Goal: Task Accomplishment & Management: Complete application form

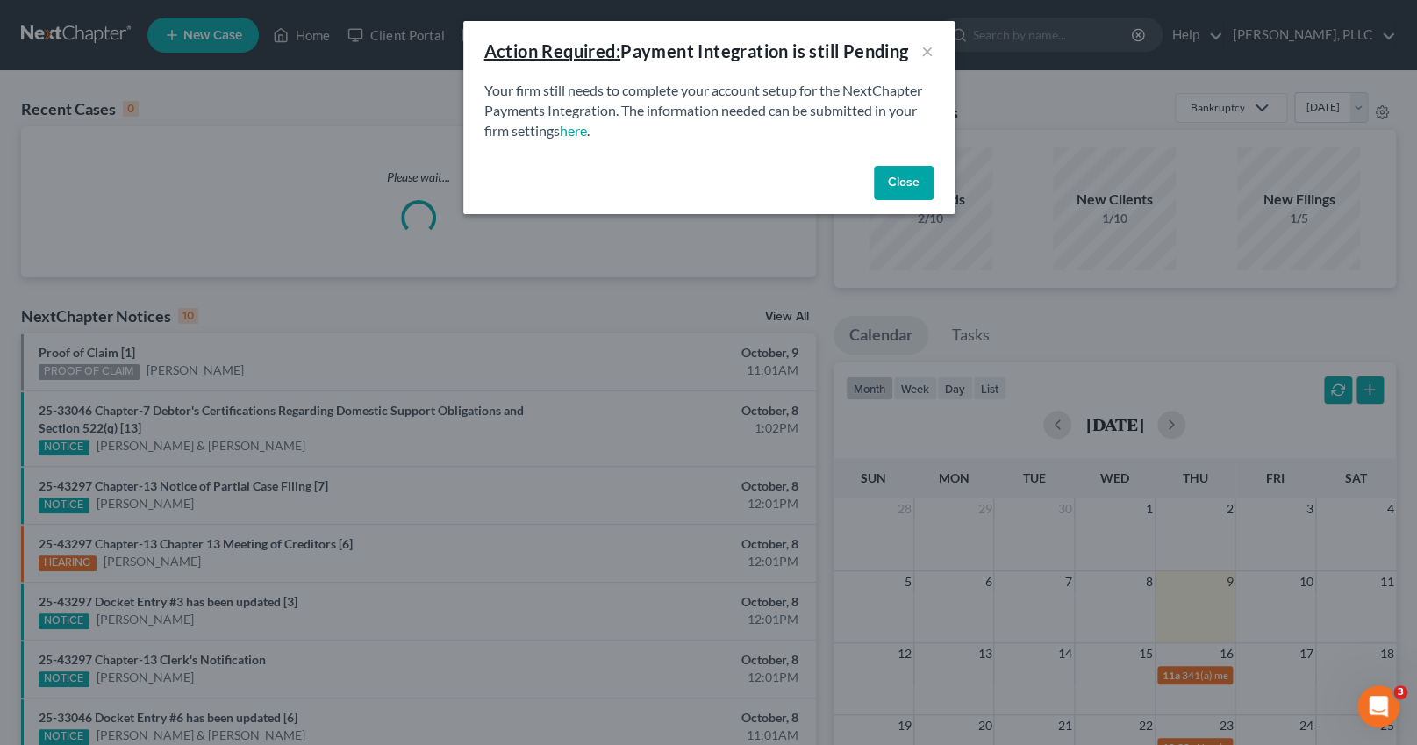
click at [892, 175] on button "Close" at bounding box center [904, 183] width 60 height 35
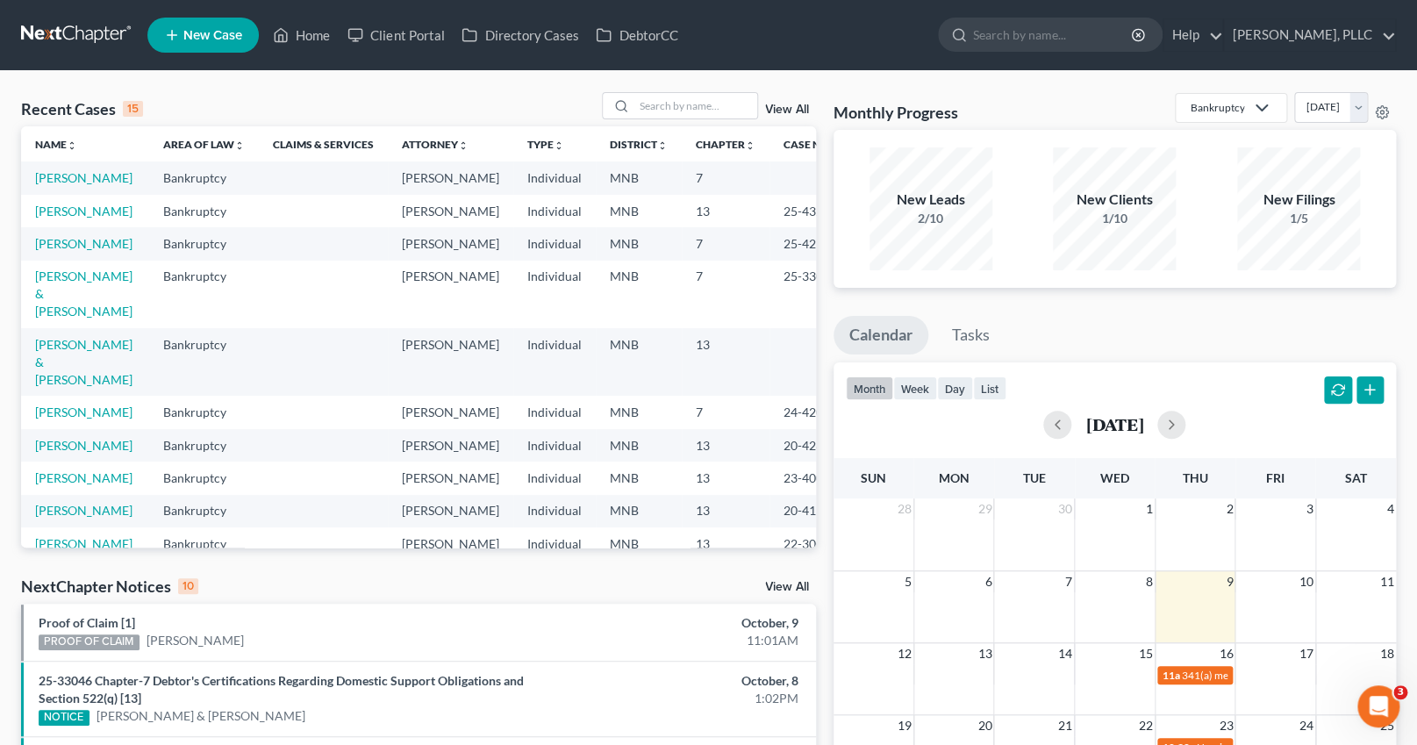
click at [213, 29] on span "New Case" at bounding box center [212, 35] width 59 height 13
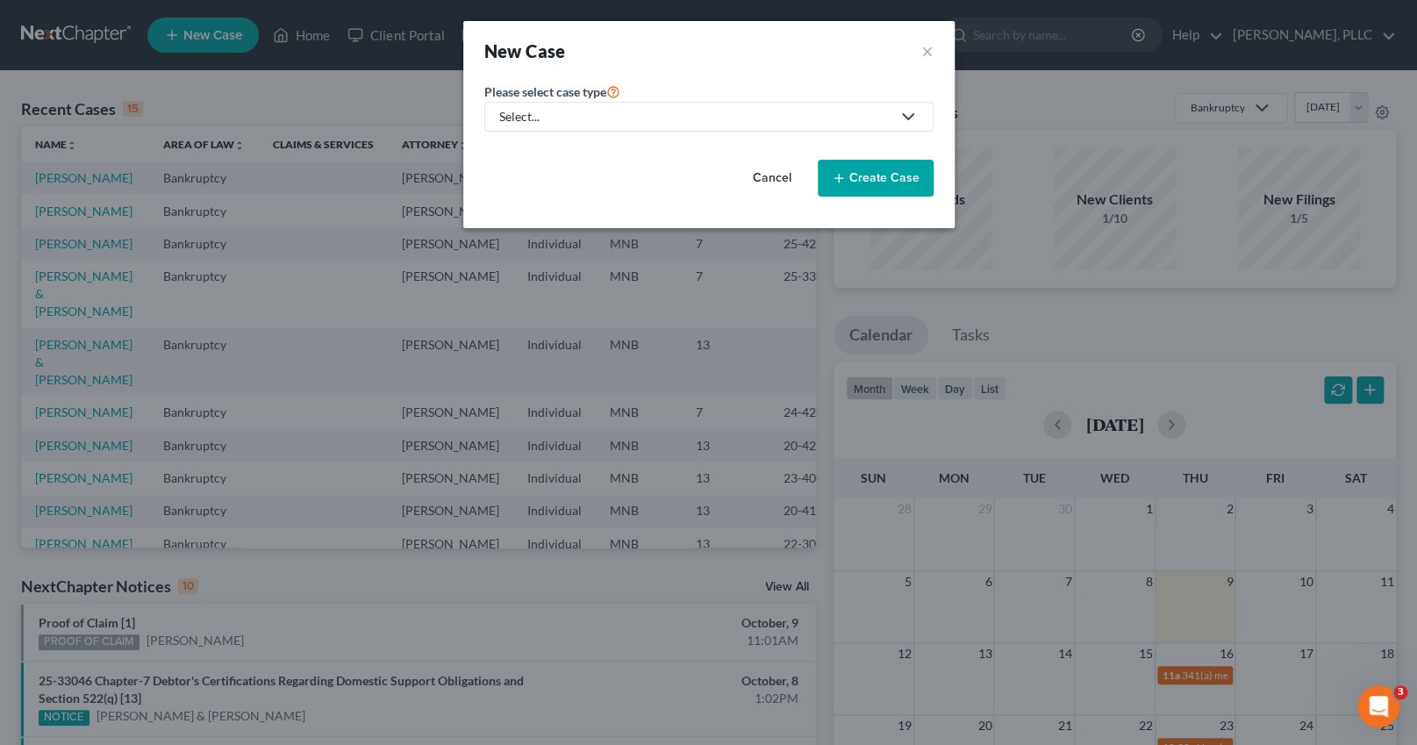
click at [566, 123] on div "Select..." at bounding box center [694, 117] width 391 height 18
click at [559, 154] on div "Bankruptcy" at bounding box center [572, 152] width 143 height 18
select select "42"
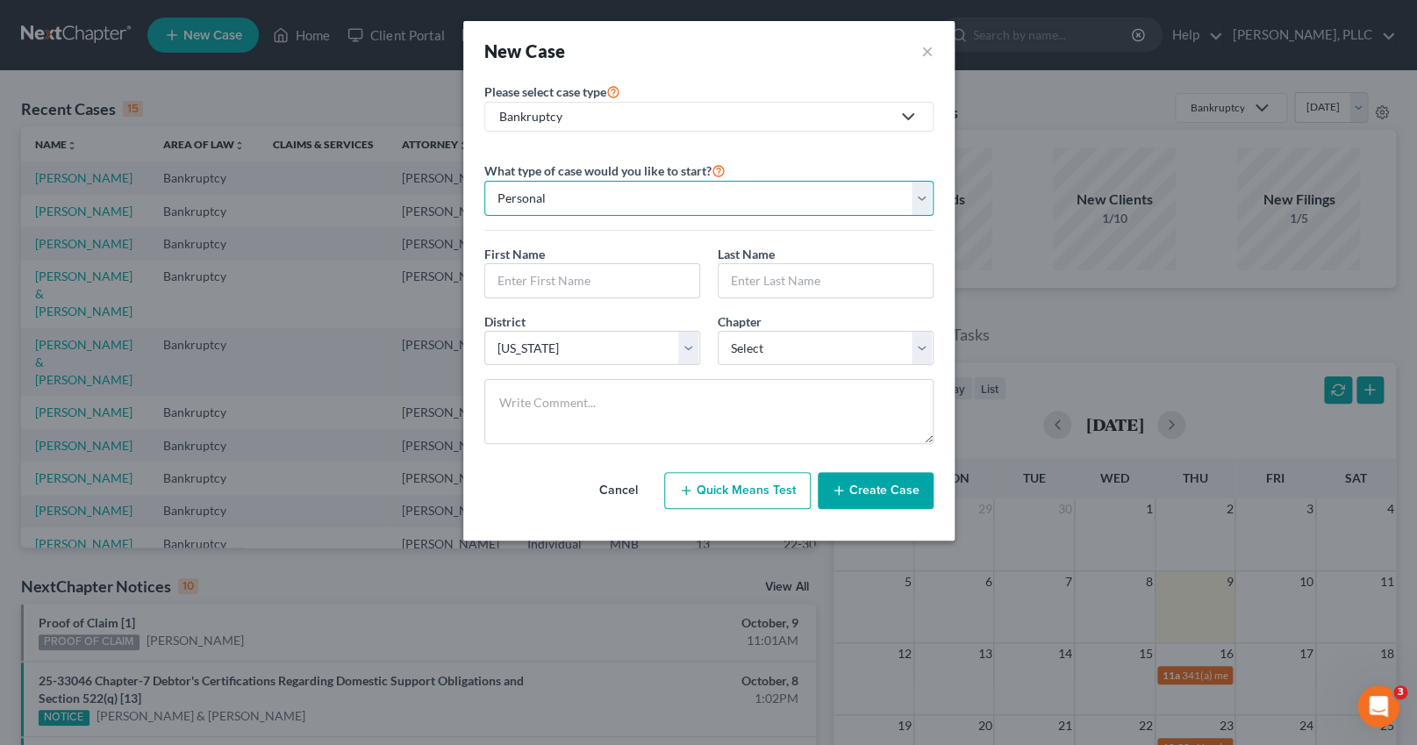
click at [701, 198] on select "Personal Business" at bounding box center [708, 198] width 449 height 35
click at [484, 181] on select "Personal Business" at bounding box center [708, 198] width 449 height 35
click at [608, 276] on input "text" at bounding box center [592, 280] width 214 height 33
type input "Air"
type input "[PERSON_NAME]"
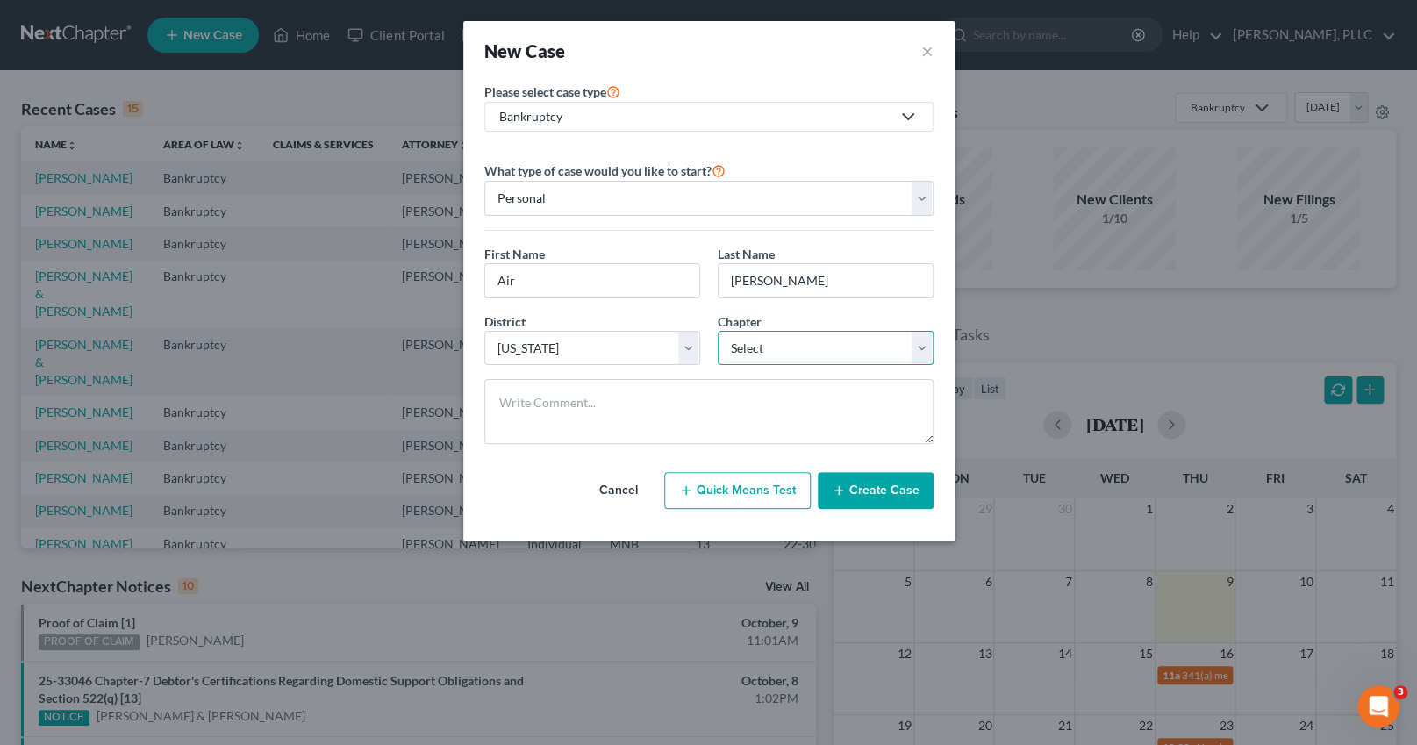
click at [787, 356] on select "Select 7 11 12 13" at bounding box center [826, 348] width 216 height 35
select select "3"
click at [718, 331] on select "Select 7 11 12 13" at bounding box center [826, 348] width 216 height 35
click at [877, 489] on button "Create Case" at bounding box center [876, 490] width 116 height 37
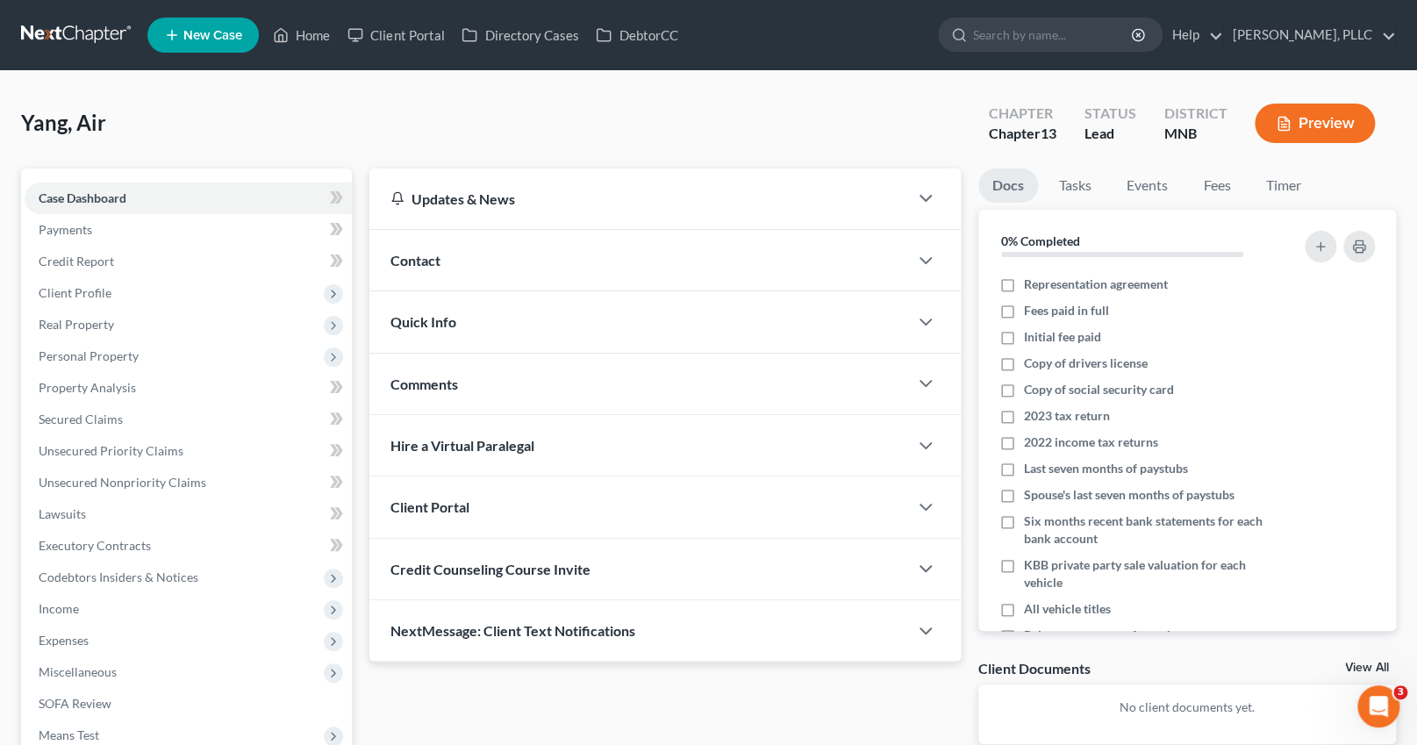
click at [512, 505] on div "Client Portal" at bounding box center [638, 507] width 539 height 61
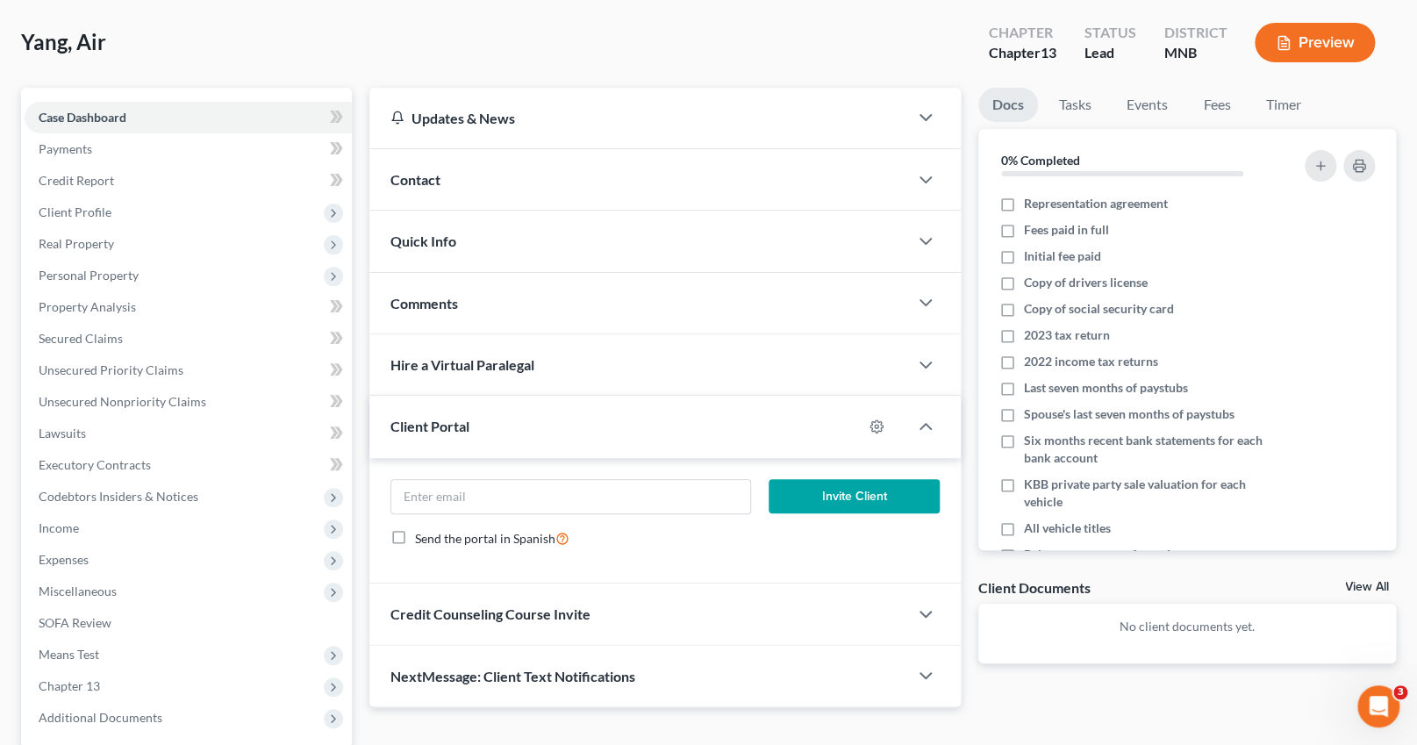
scroll to position [108, 0]
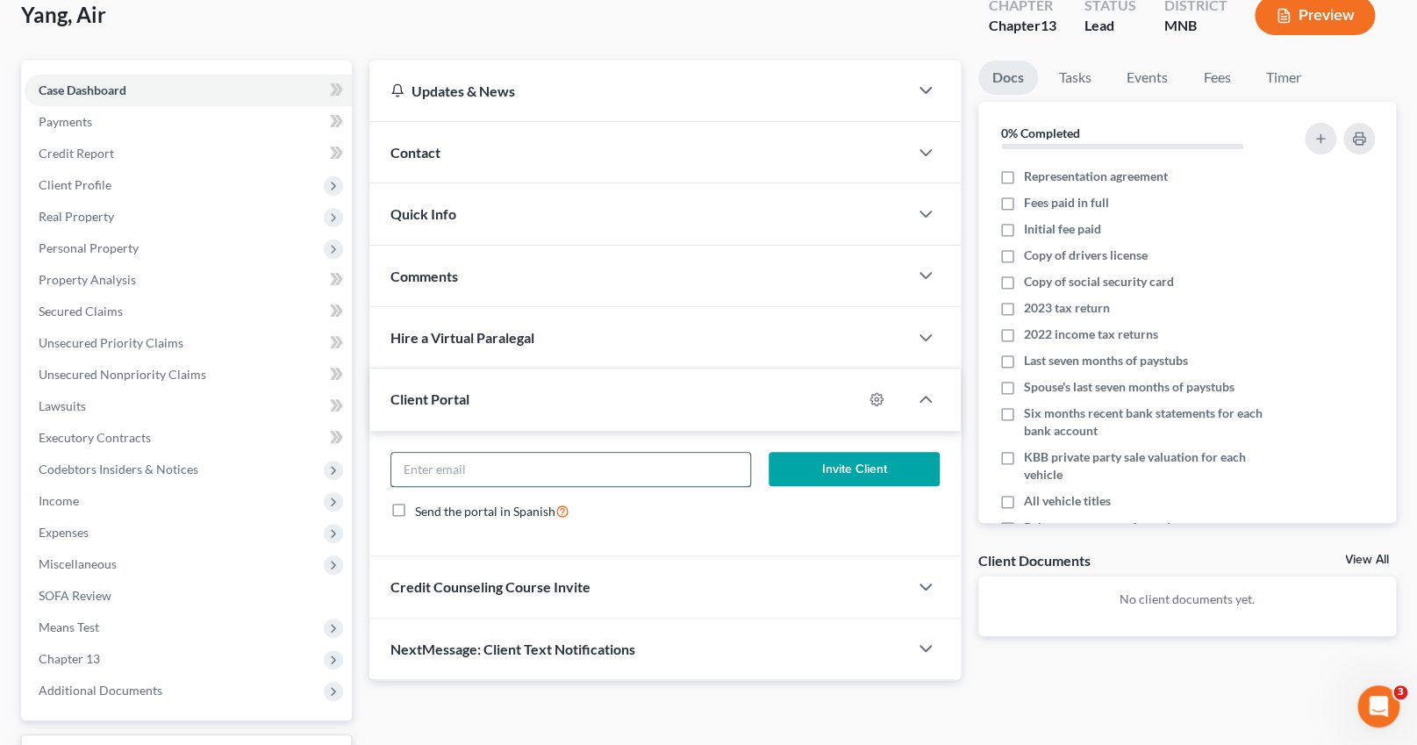
click at [563, 455] on input "email" at bounding box center [570, 469] width 359 height 33
type input "[PERSON_NAME][EMAIL_ADDRESS][DOMAIN_NAME]"
click at [833, 469] on button "Invite Client" at bounding box center [854, 469] width 171 height 35
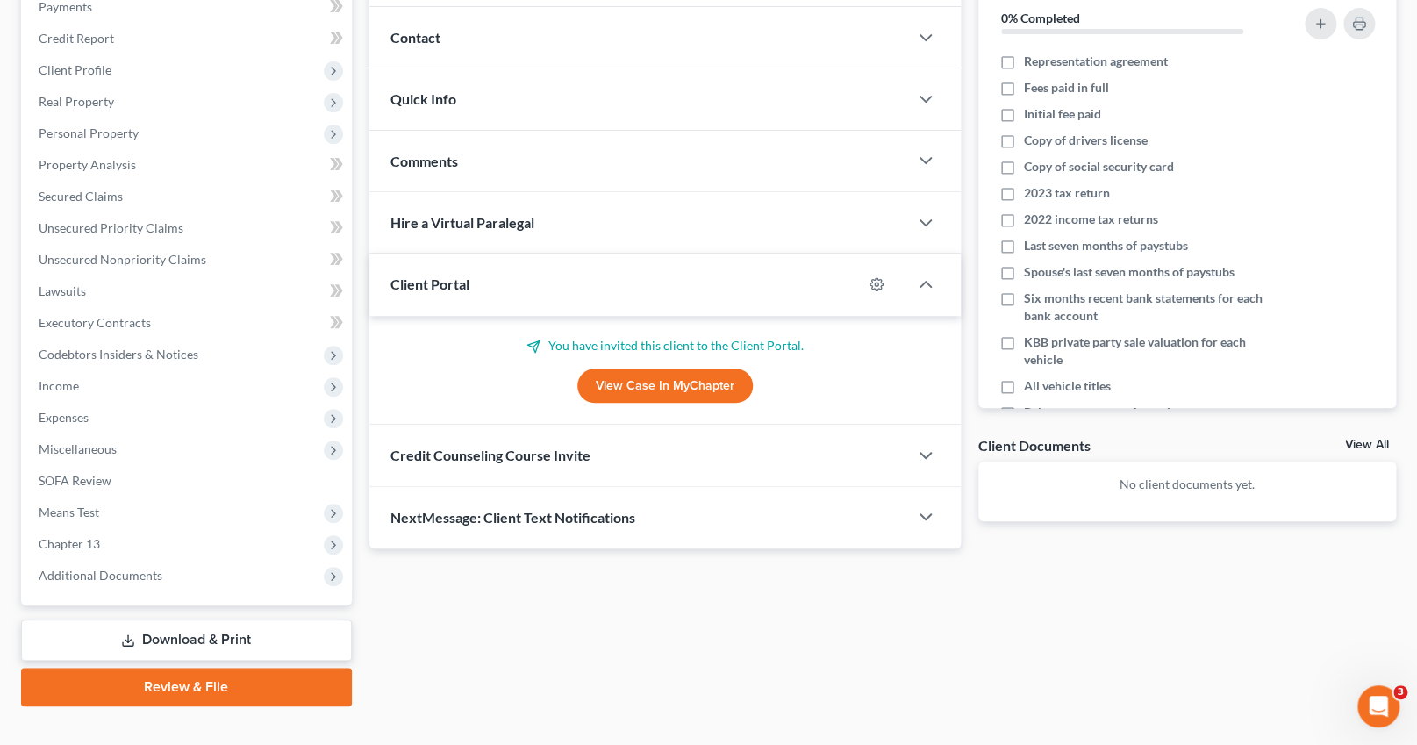
scroll to position [248, 0]
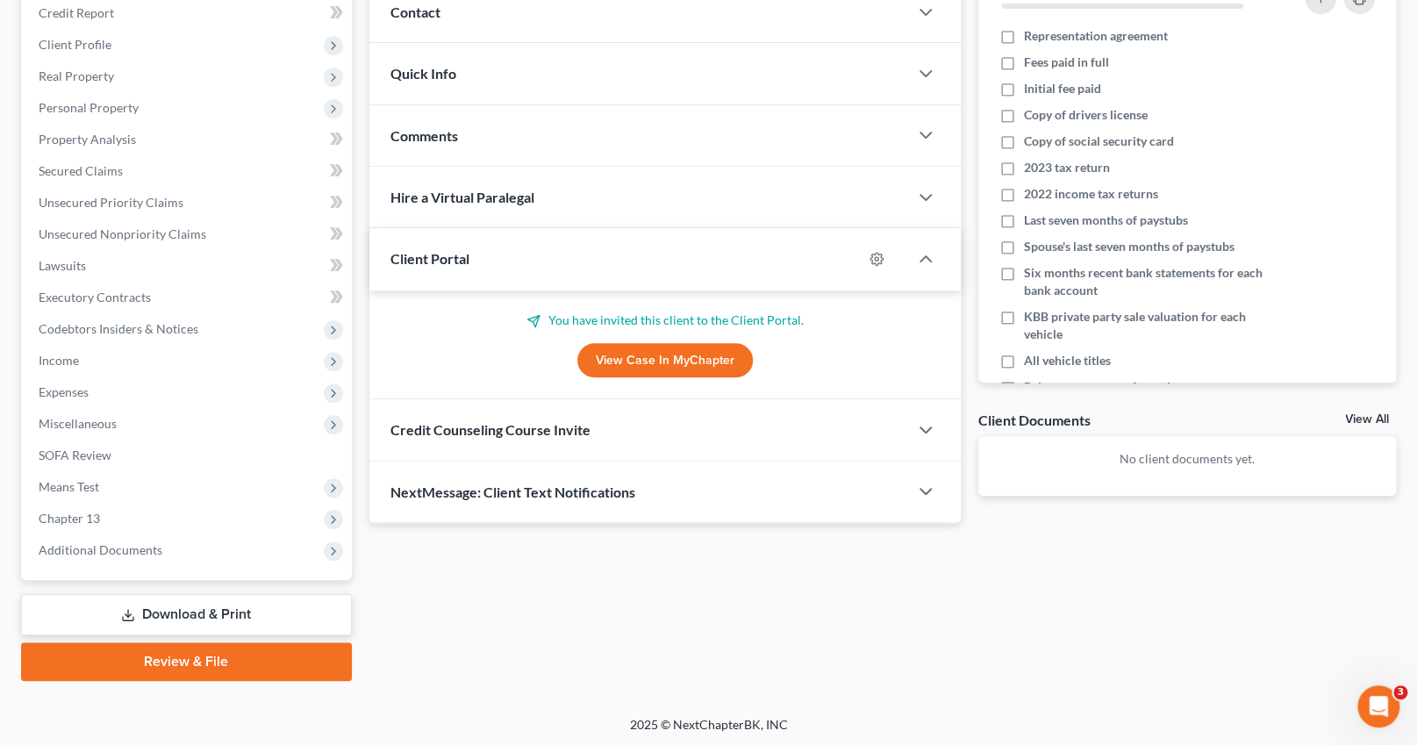
click at [632, 422] on div "Credit Counseling Course Invite" at bounding box center [638, 429] width 539 height 61
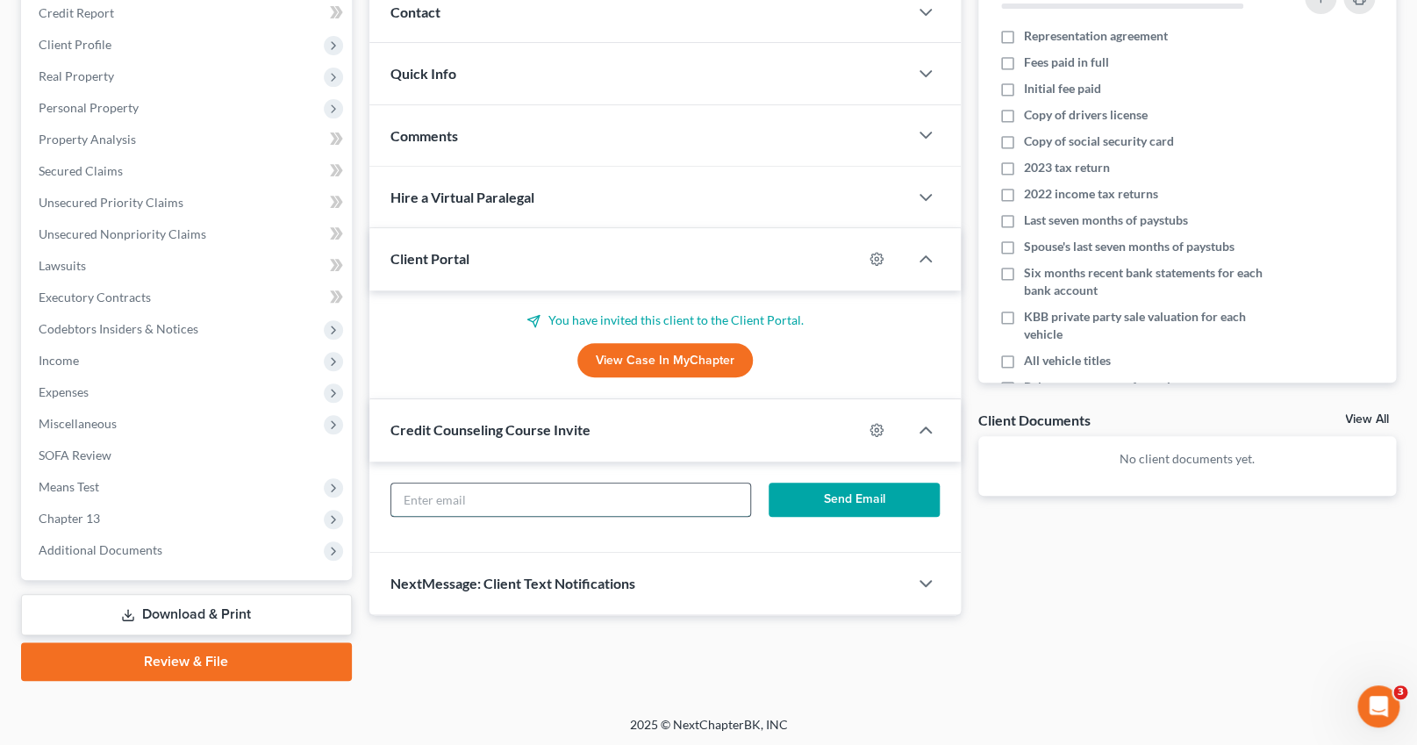
click at [554, 493] on input "text" at bounding box center [570, 500] width 359 height 33
type input "[PERSON_NAME][EMAIL_ADDRESS][DOMAIN_NAME]"
click at [870, 498] on button "Send Email" at bounding box center [854, 500] width 171 height 35
